Goal: Task Accomplishment & Management: Manage account settings

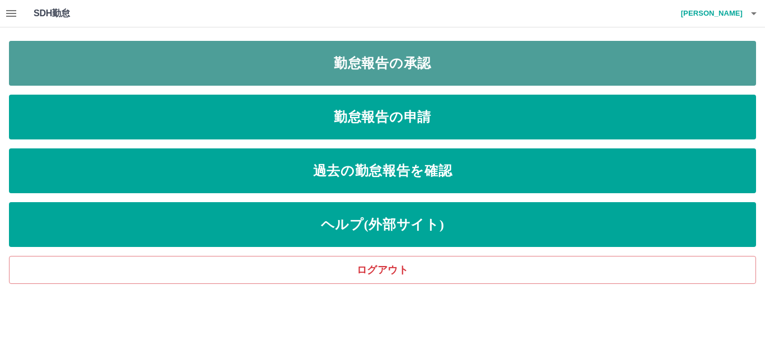
click at [264, 66] on link "勤怠報告の承認" at bounding box center [382, 63] width 747 height 45
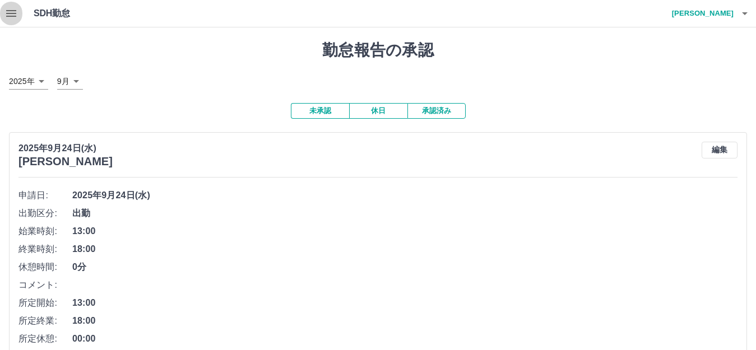
click at [10, 12] on icon "button" at bounding box center [10, 13] width 13 height 13
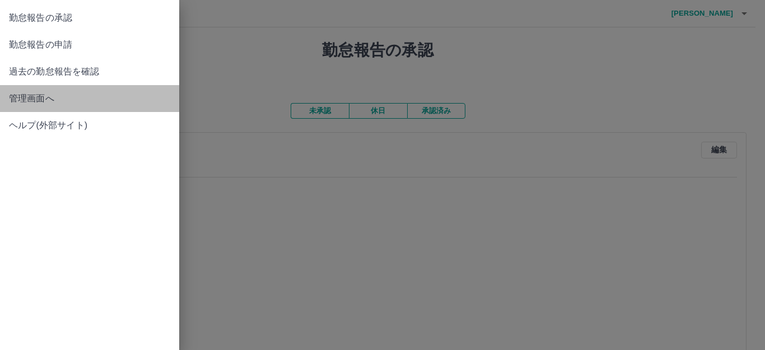
click at [29, 101] on span "管理画面へ" at bounding box center [89, 98] width 161 height 13
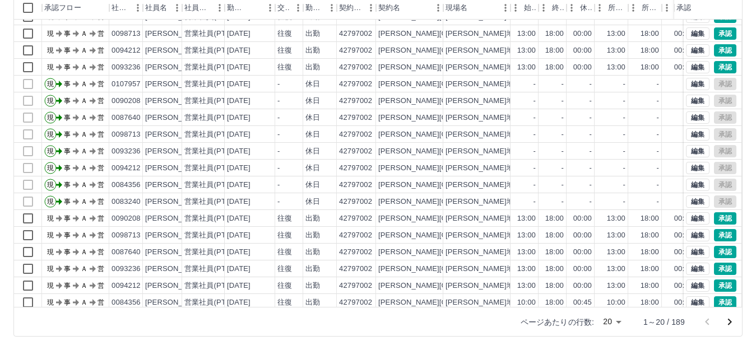
scroll to position [58, 0]
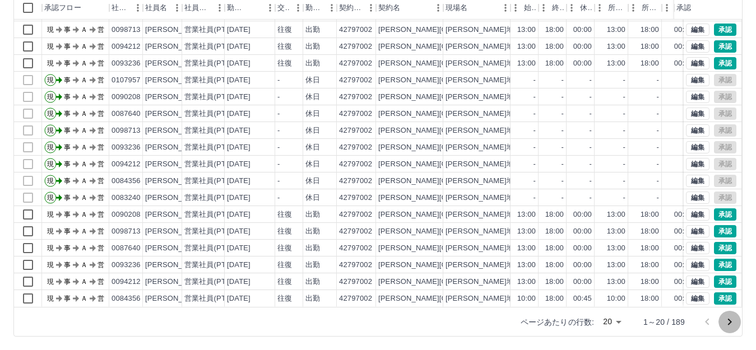
click at [729, 321] on icon "次のページへ" at bounding box center [729, 321] width 13 height 13
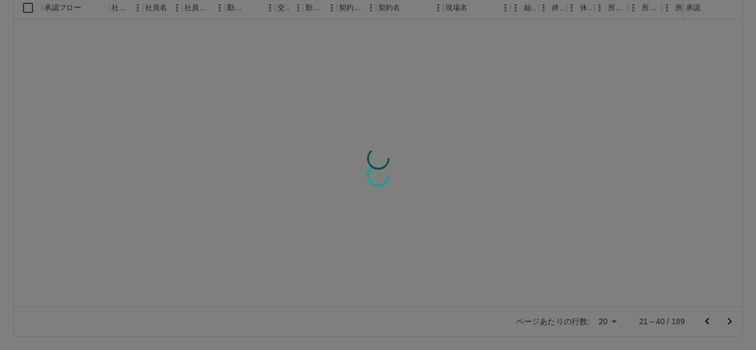
scroll to position [0, 0]
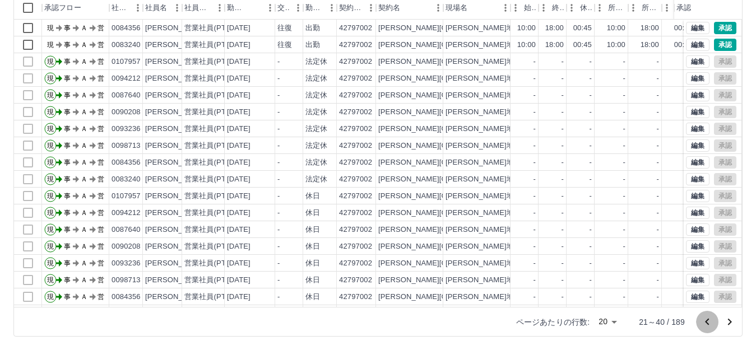
click at [708, 320] on icon "前のページへ" at bounding box center [707, 321] width 4 height 7
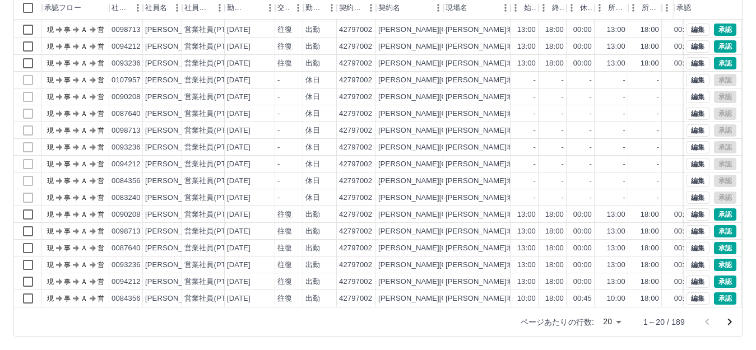
scroll to position [58, 0]
